Goal: Task Accomplishment & Management: Use online tool/utility

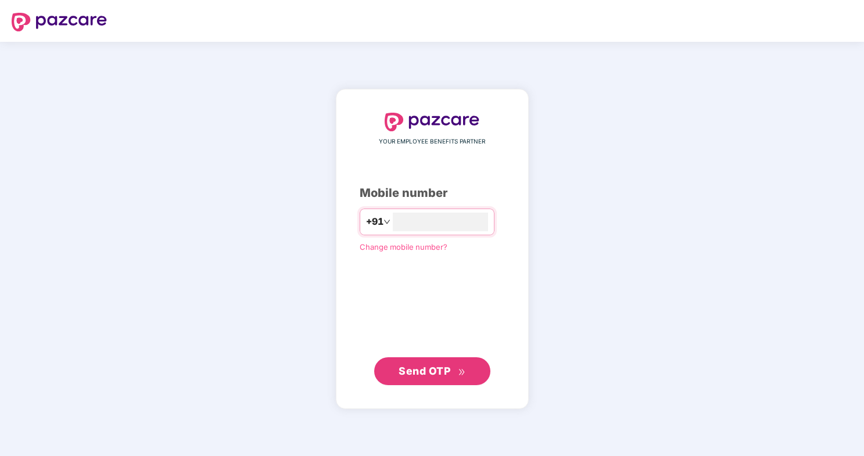
type input "**********"
click at [429, 373] on span "Send OTP" at bounding box center [424, 371] width 52 height 12
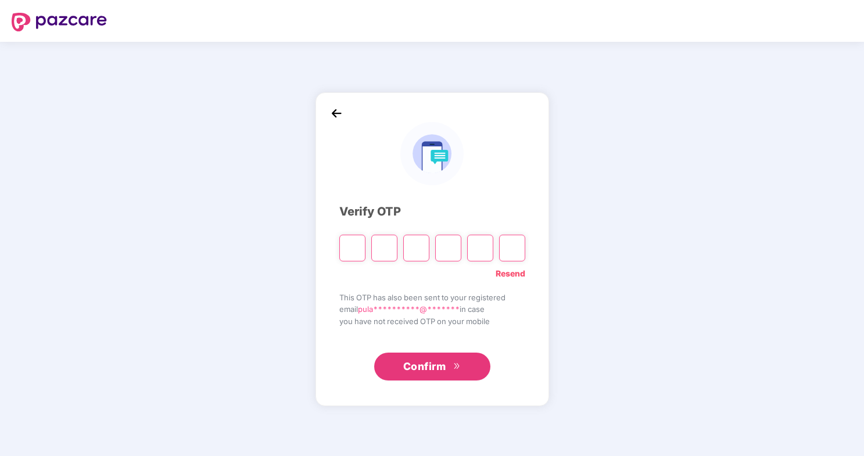
type input "*"
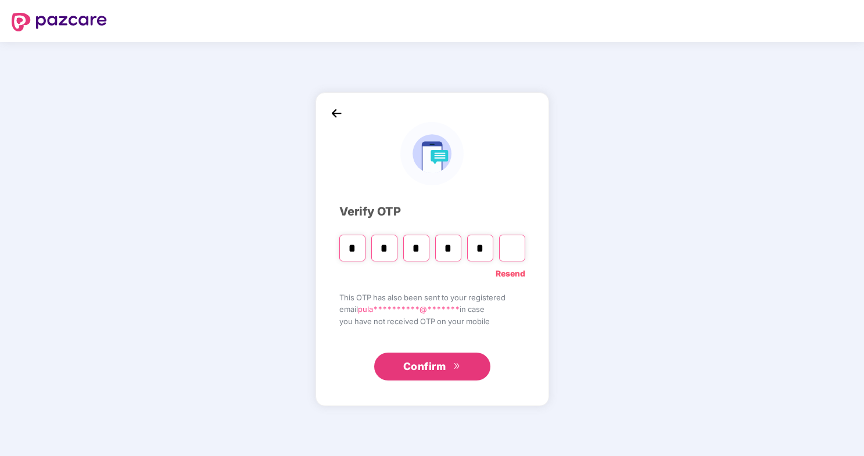
type input "*"
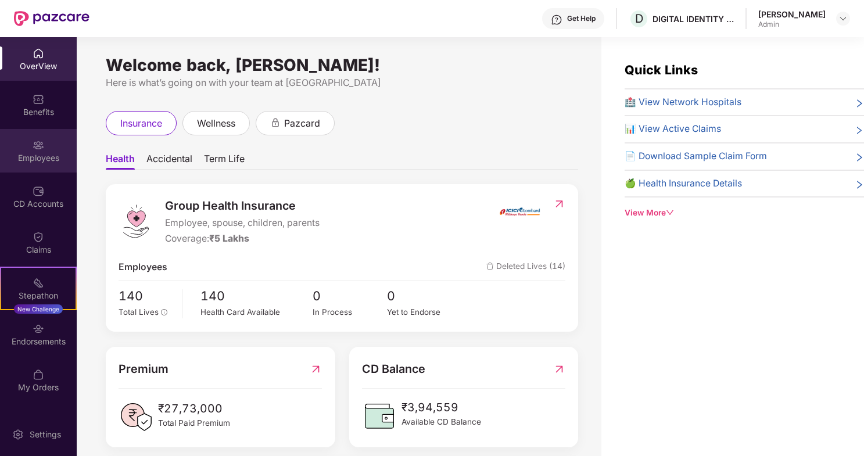
click at [42, 156] on div "Employees" at bounding box center [38, 158] width 77 height 12
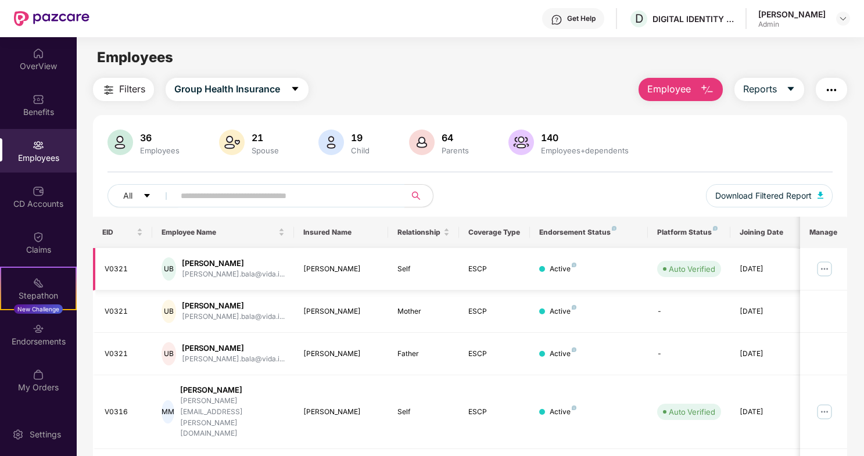
click at [825, 268] on img at bounding box center [824, 269] width 19 height 19
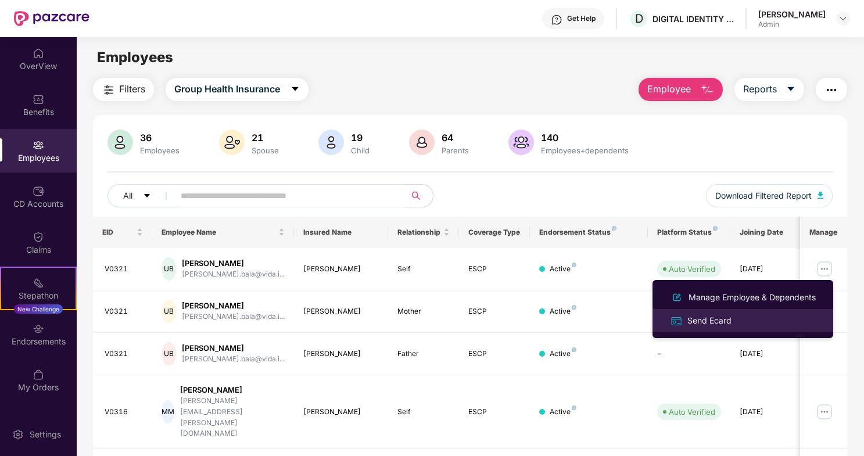
click at [714, 321] on div "Send Ecard" at bounding box center [709, 320] width 49 height 13
